Goal: Information Seeking & Learning: Check status

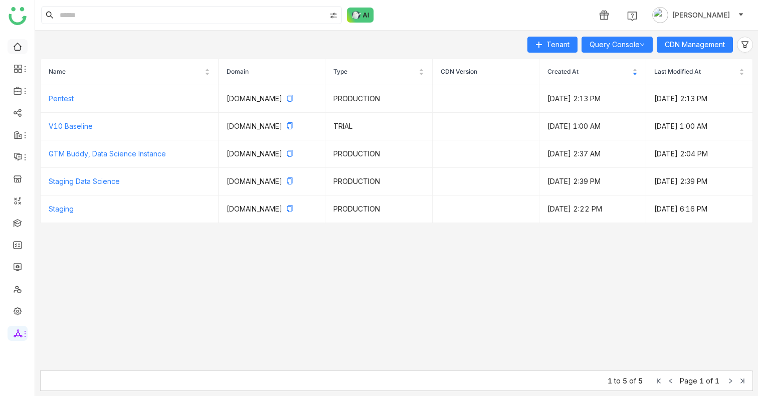
click at [21, 50] on link at bounding box center [17, 46] width 9 height 9
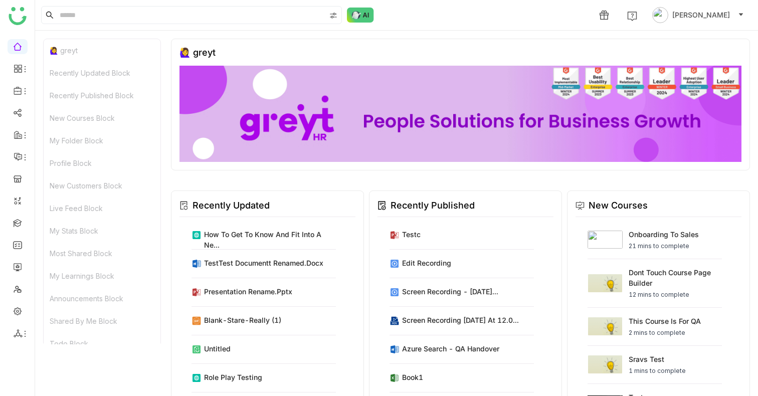
click at [81, 68] on div "Recently Updated Block" at bounding box center [102, 73] width 117 height 23
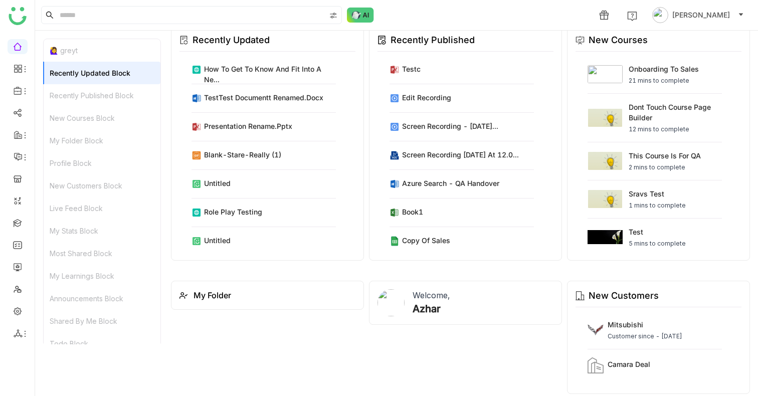
scroll to position [169, 0]
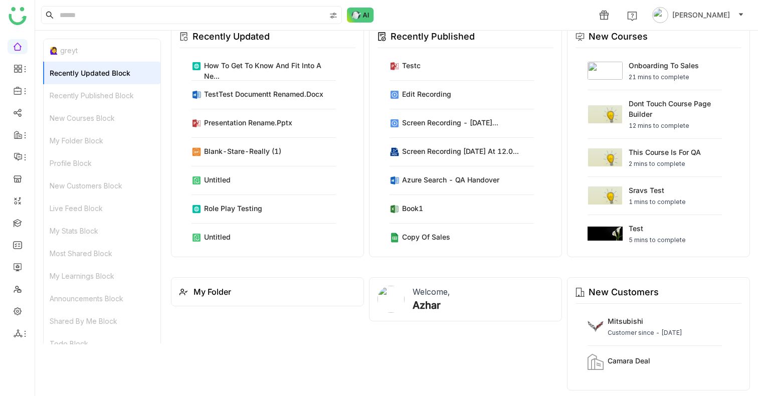
click at [78, 86] on div "Recently Published Block" at bounding box center [102, 95] width 117 height 23
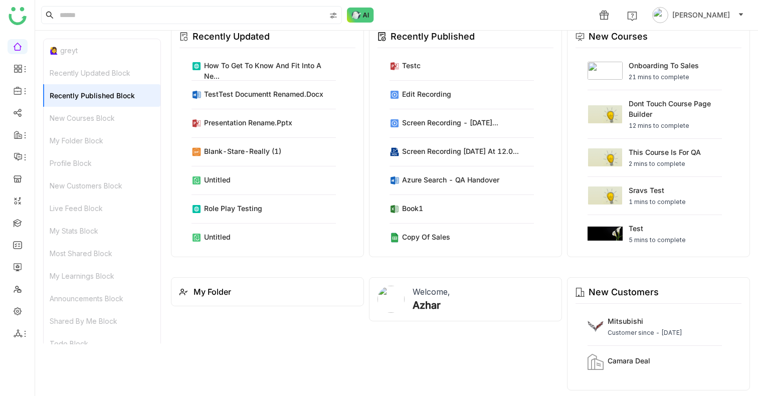
click at [77, 102] on div "Recently Published Block" at bounding box center [102, 95] width 117 height 23
click at [69, 122] on div "New Courses Block" at bounding box center [102, 118] width 117 height 23
click at [65, 162] on div "Profile Block" at bounding box center [102, 163] width 117 height 23
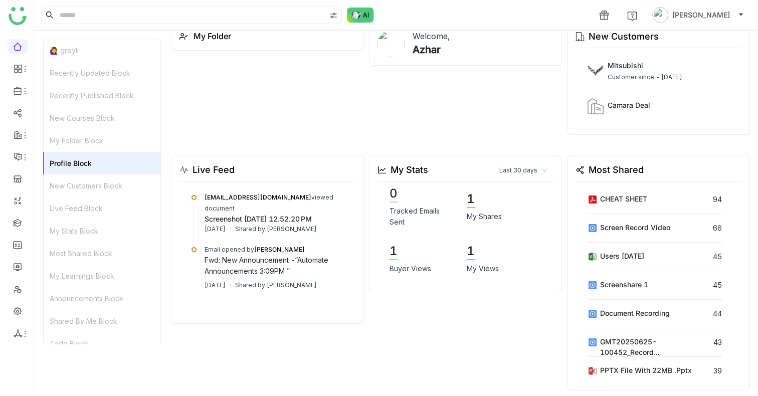
click at [62, 200] on div "Live Feed Block" at bounding box center [102, 208] width 117 height 23
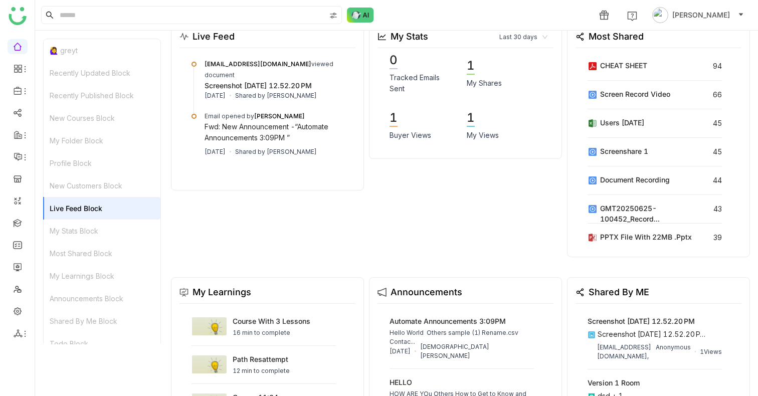
click at [66, 265] on div "My Learnings Block" at bounding box center [102, 276] width 117 height 23
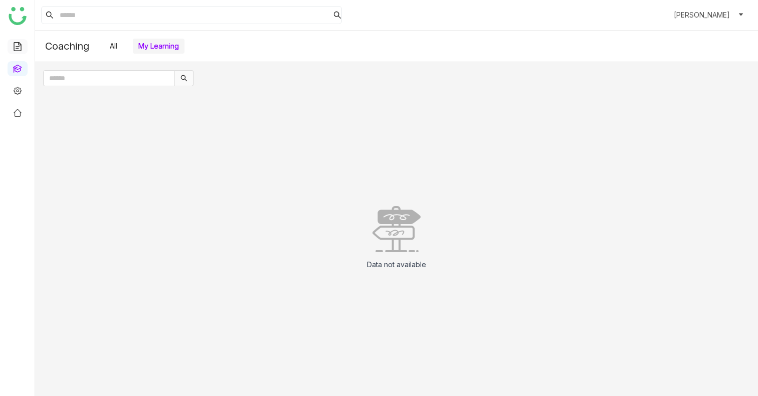
click at [22, 47] on link at bounding box center [17, 46] width 9 height 9
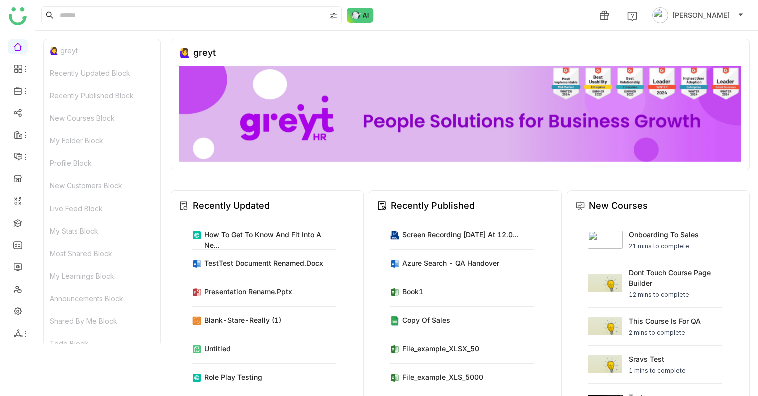
click at [18, 50] on link at bounding box center [17, 46] width 9 height 9
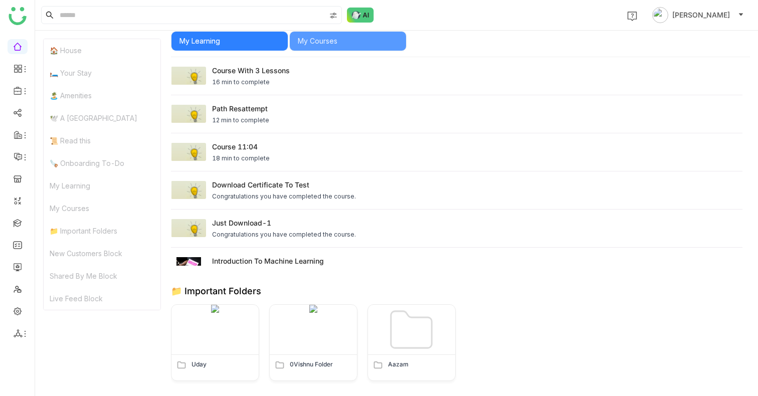
scroll to position [1287, 0]
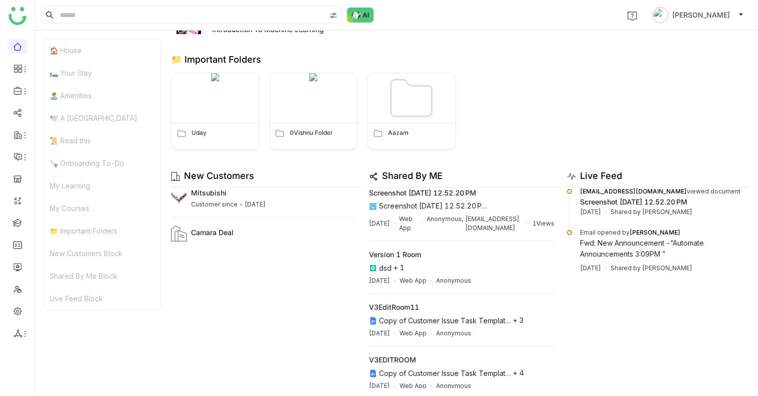
click at [103, 291] on div "Live Feed Block" at bounding box center [102, 298] width 117 height 23
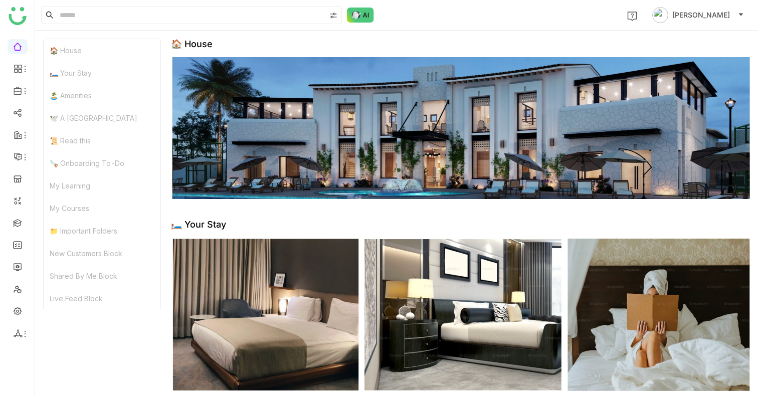
click at [98, 75] on div "🛏️ Your Stay" at bounding box center [102, 73] width 117 height 23
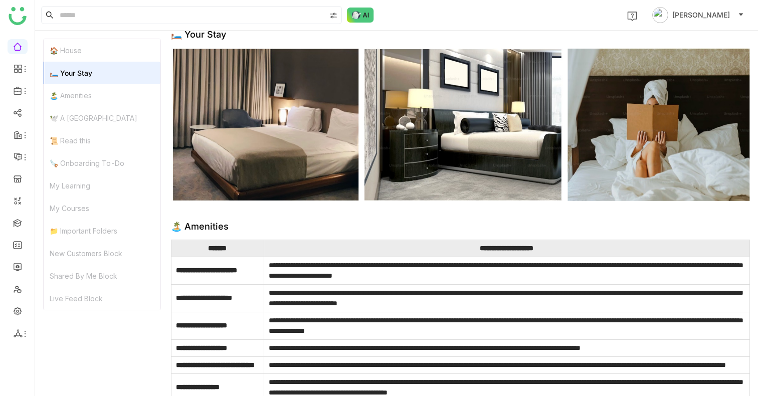
click at [83, 89] on div "🏝️ Amenities" at bounding box center [102, 95] width 117 height 23
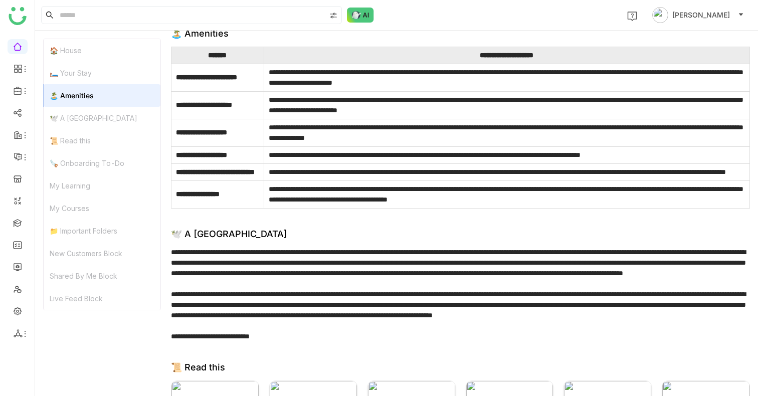
click at [81, 102] on div "🏝️ Amenities" at bounding box center [102, 95] width 117 height 23
click at [81, 118] on div "🕊️ A [GEOGRAPHIC_DATA]" at bounding box center [102, 118] width 117 height 23
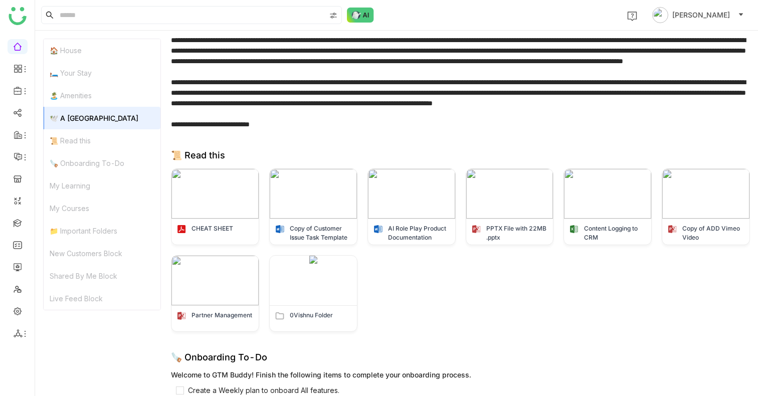
click at [78, 131] on div "📜 Read this" at bounding box center [102, 140] width 117 height 23
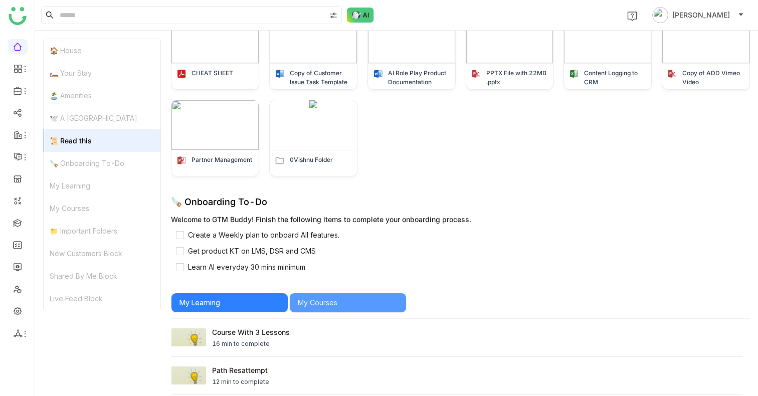
scroll to position [753, 0]
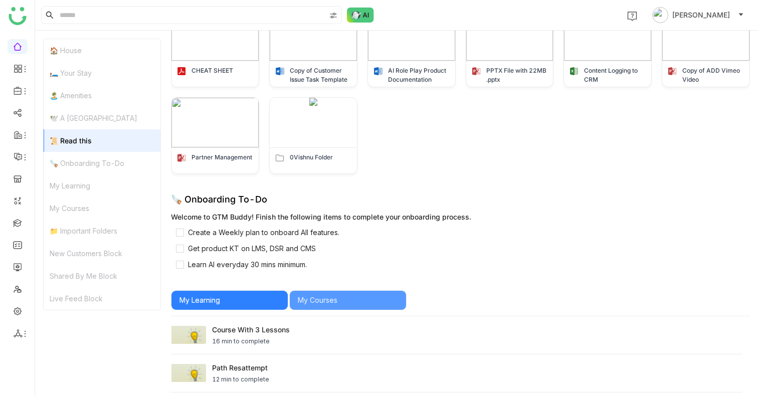
click at [77, 150] on div "📜 Read this" at bounding box center [102, 140] width 117 height 23
click at [79, 165] on div "🪚 Onboarding To-Do" at bounding box center [102, 163] width 117 height 23
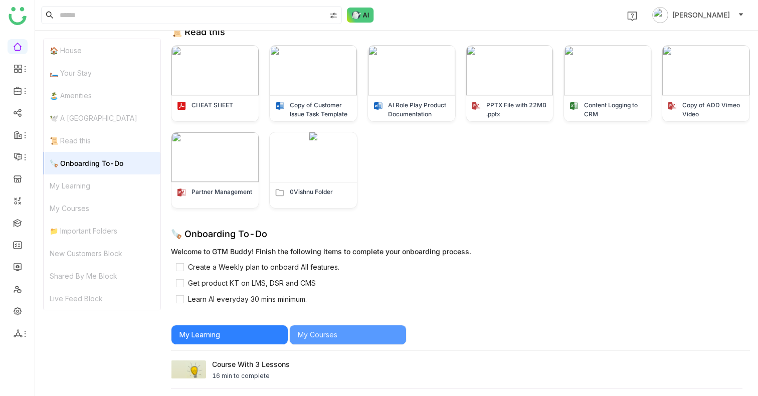
scroll to position [716, 0]
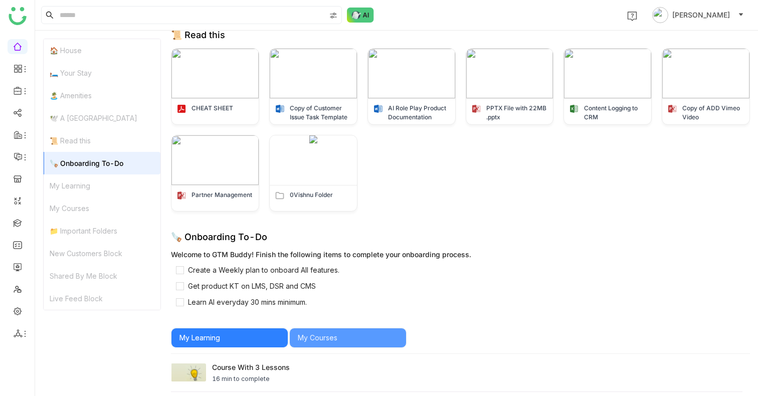
click at [75, 186] on div "My Learning" at bounding box center [102, 186] width 117 height 23
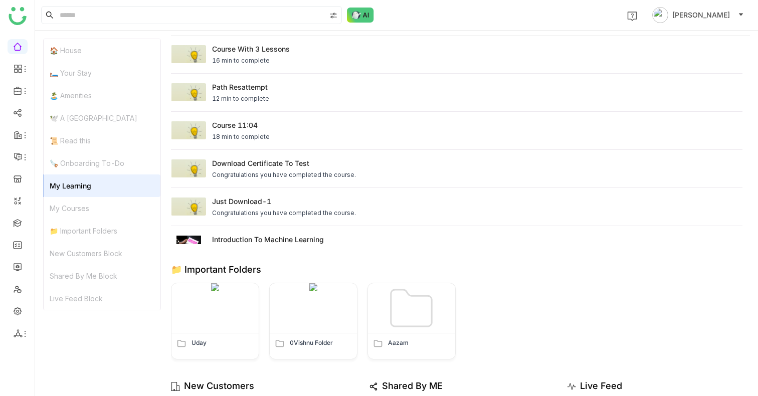
scroll to position [1034, 0]
click at [72, 200] on div "My Courses" at bounding box center [102, 208] width 117 height 23
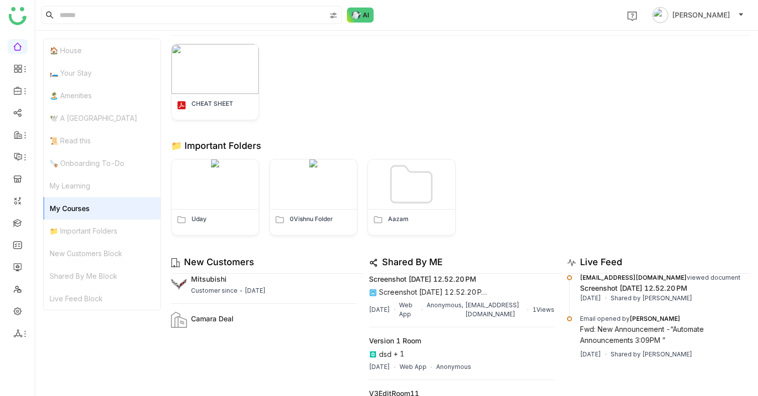
click at [72, 219] on div "My Courses" at bounding box center [102, 208] width 117 height 23
click at [71, 228] on div "📁 Important Folders" at bounding box center [102, 231] width 117 height 23
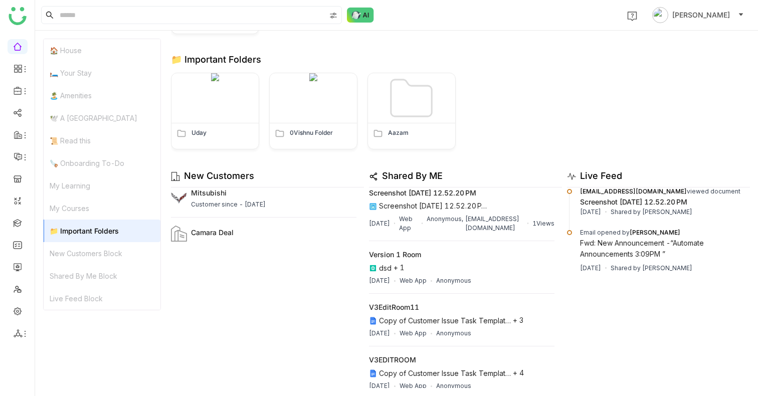
scroll to position [1163, 0]
click at [76, 247] on div "New Customers Block" at bounding box center [102, 253] width 117 height 23
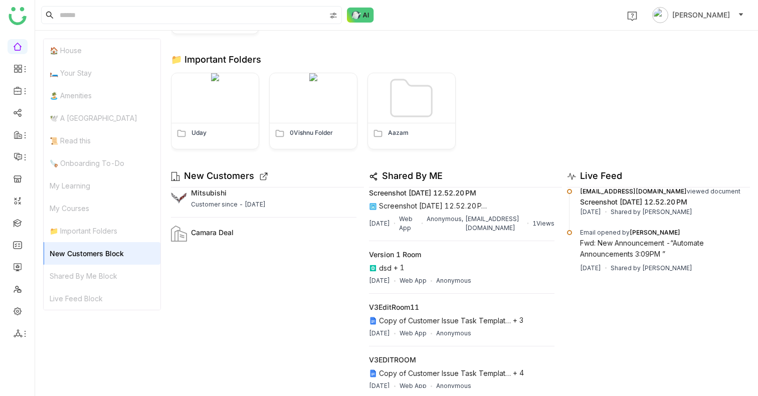
scroll to position [1144, 0]
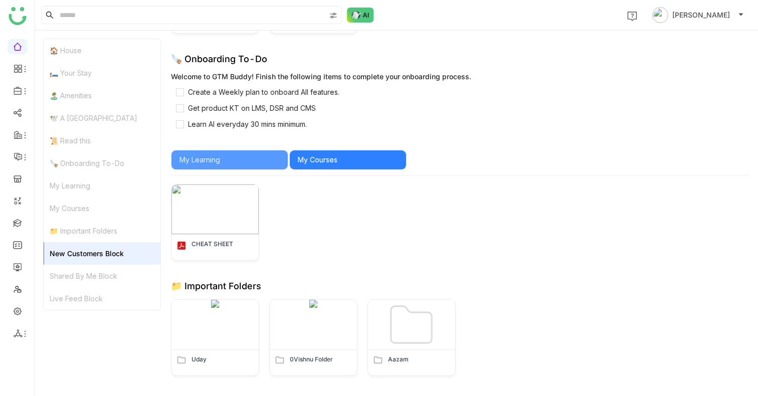
click at [73, 305] on div "Live Feed Block" at bounding box center [102, 298] width 117 height 23
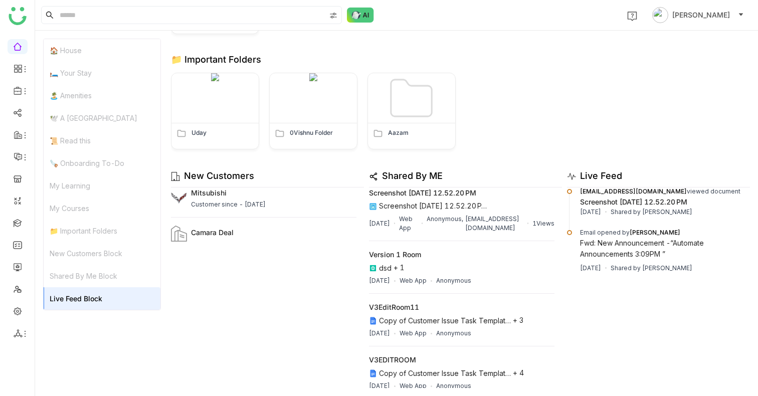
scroll to position [1163, 0]
click at [82, 275] on div "Shared By Me Block" at bounding box center [102, 276] width 117 height 23
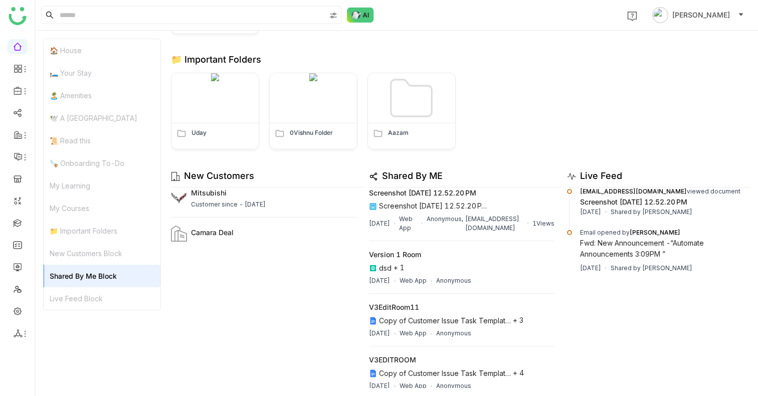
click at [78, 283] on div "Shared By Me Block" at bounding box center [102, 276] width 117 height 23
click at [81, 244] on div "New Customers Block" at bounding box center [102, 253] width 117 height 23
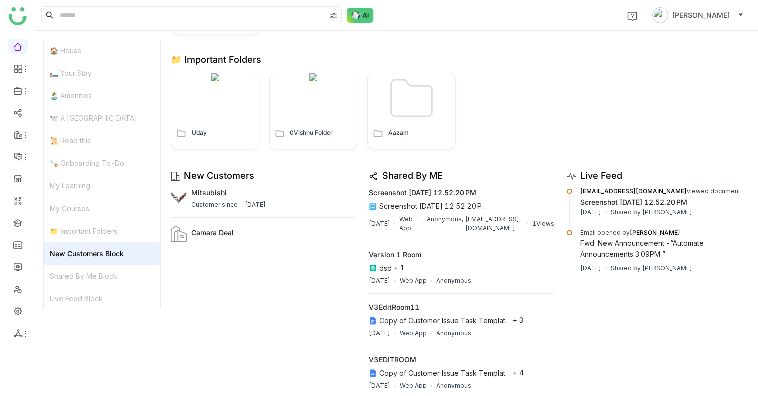
click at [82, 268] on div "Shared By Me Block" at bounding box center [102, 276] width 117 height 23
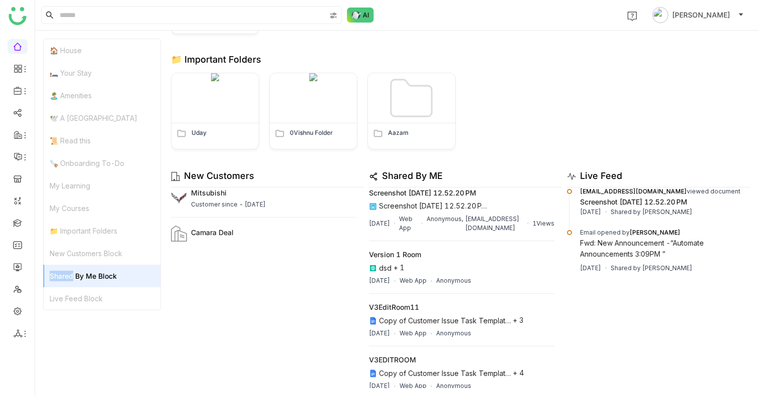
click at [82, 268] on div "Shared By Me Block" at bounding box center [102, 276] width 117 height 23
click at [82, 294] on div "Live Feed Block" at bounding box center [102, 298] width 117 height 23
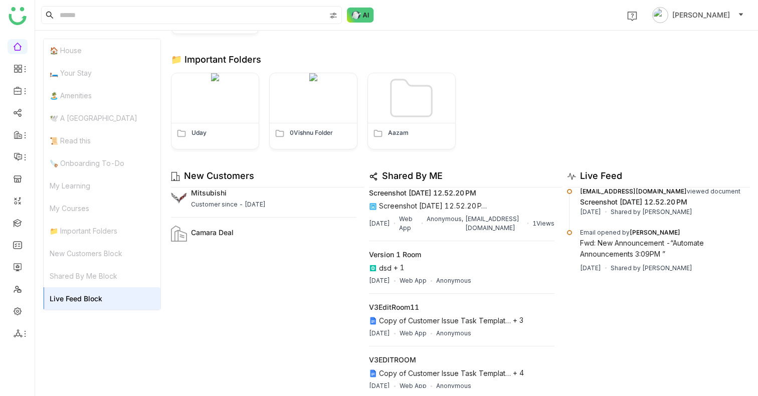
click at [82, 294] on div "Live Feed Block" at bounding box center [102, 298] width 117 height 23
click at [89, 262] on div "New Customers Block" at bounding box center [102, 253] width 117 height 23
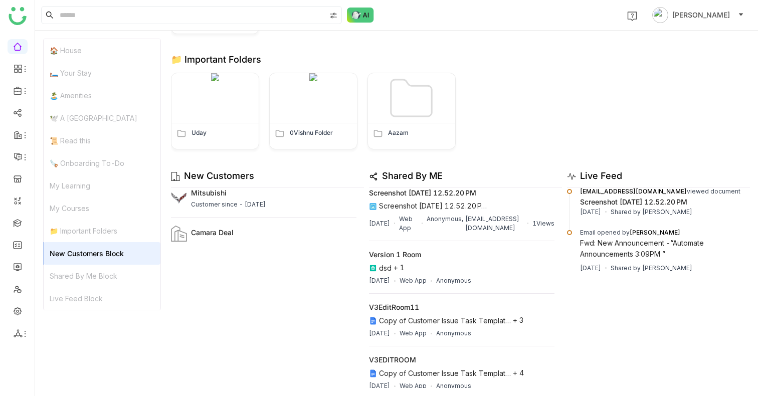
click at [84, 277] on div "Shared By Me Block" at bounding box center [102, 276] width 117 height 23
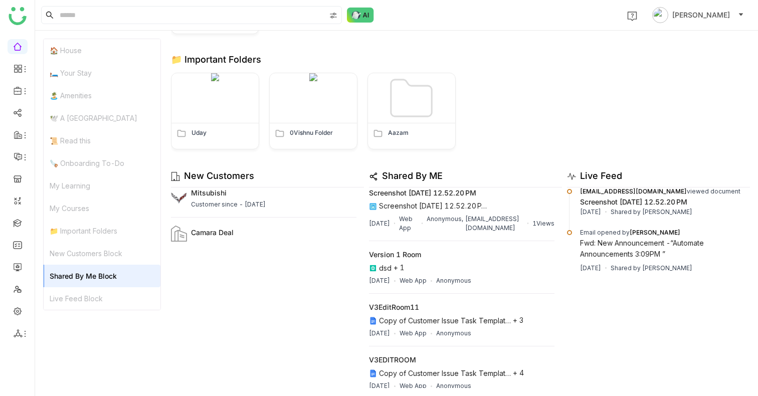
click at [87, 255] on div "New Customers Block" at bounding box center [102, 253] width 117 height 23
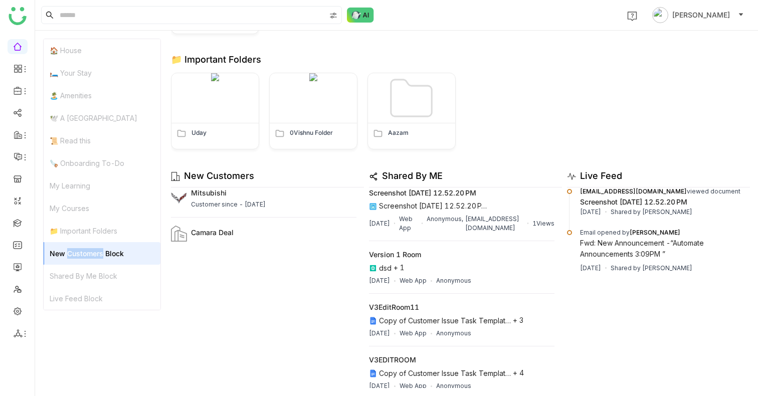
click at [87, 255] on div "New Customers Block" at bounding box center [102, 253] width 117 height 23
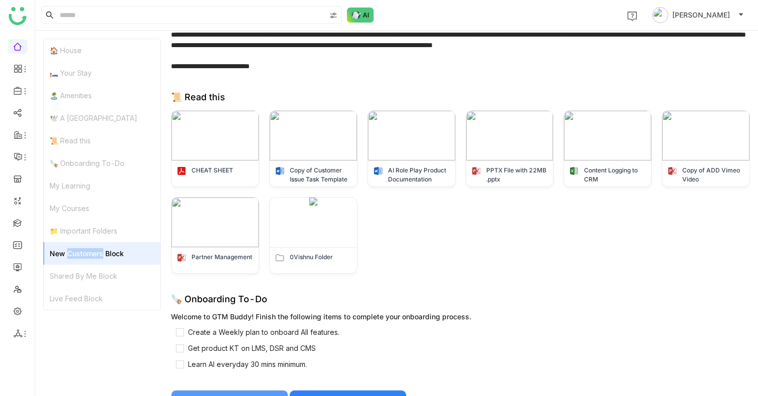
scroll to position [784, 0]
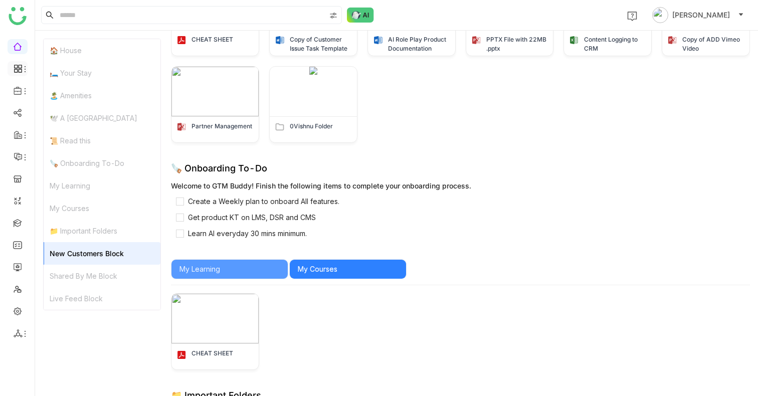
click at [23, 68] on icon at bounding box center [25, 69] width 8 height 8
click at [70, 106] on link "Reports" at bounding box center [69, 109] width 65 height 7
click at [22, 69] on icon at bounding box center [25, 69] width 8 height 8
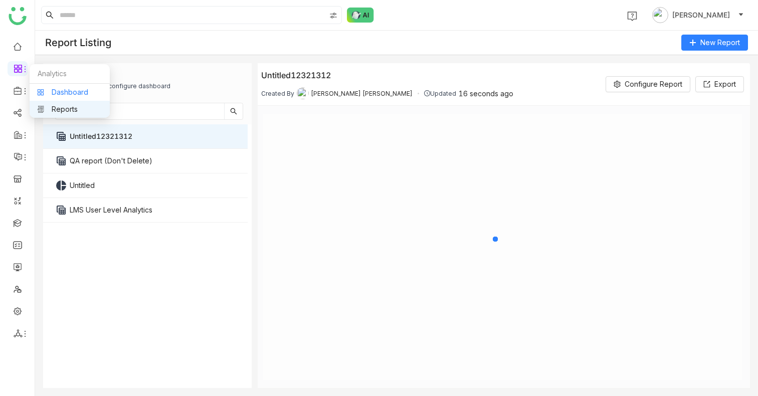
click at [66, 94] on link "Dashboard" at bounding box center [69, 92] width 65 height 7
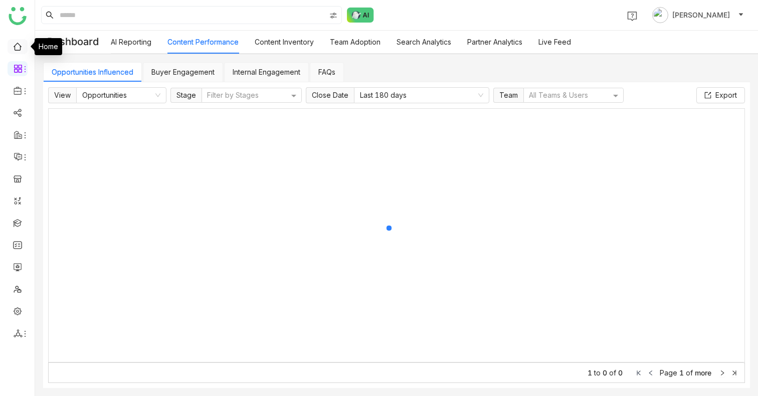
click at [20, 44] on link at bounding box center [17, 46] width 9 height 9
